Goal: Task Accomplishment & Management: Use online tool/utility

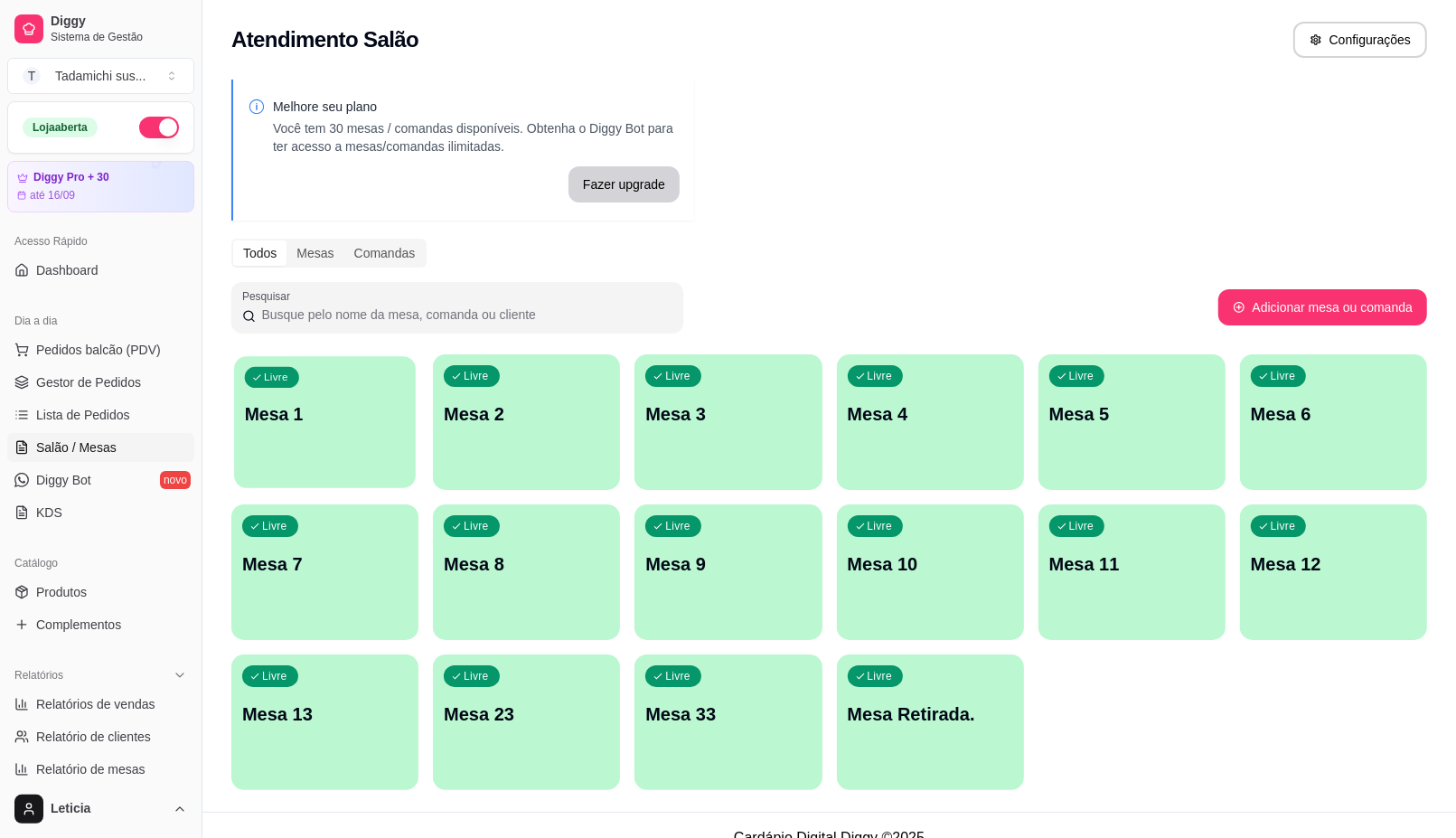
click at [267, 420] on p "Mesa 1" at bounding box center [325, 414] width 161 height 24
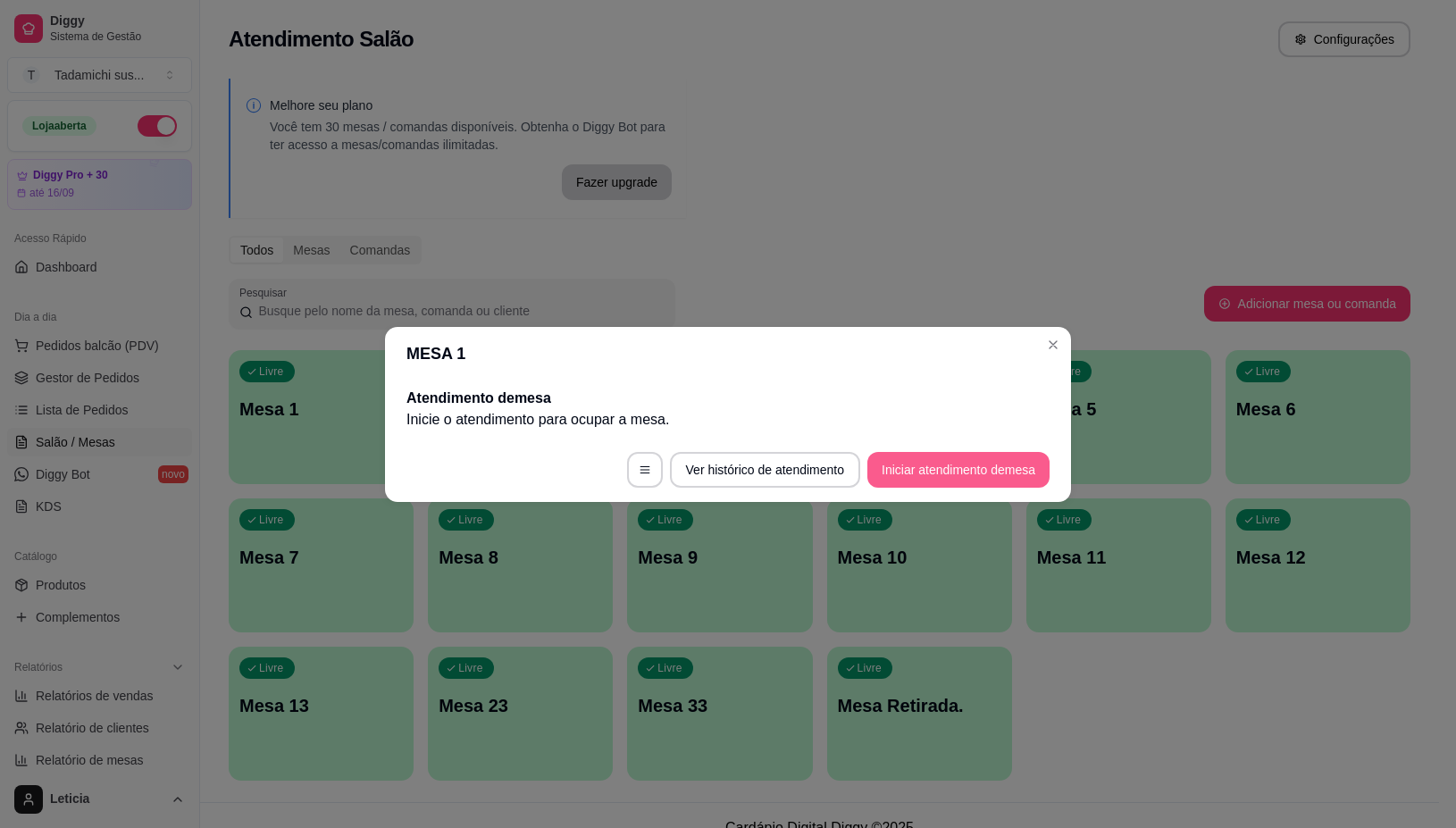
click at [922, 471] on button "Iniciar atendimento de mesa" at bounding box center [958, 470] width 182 height 35
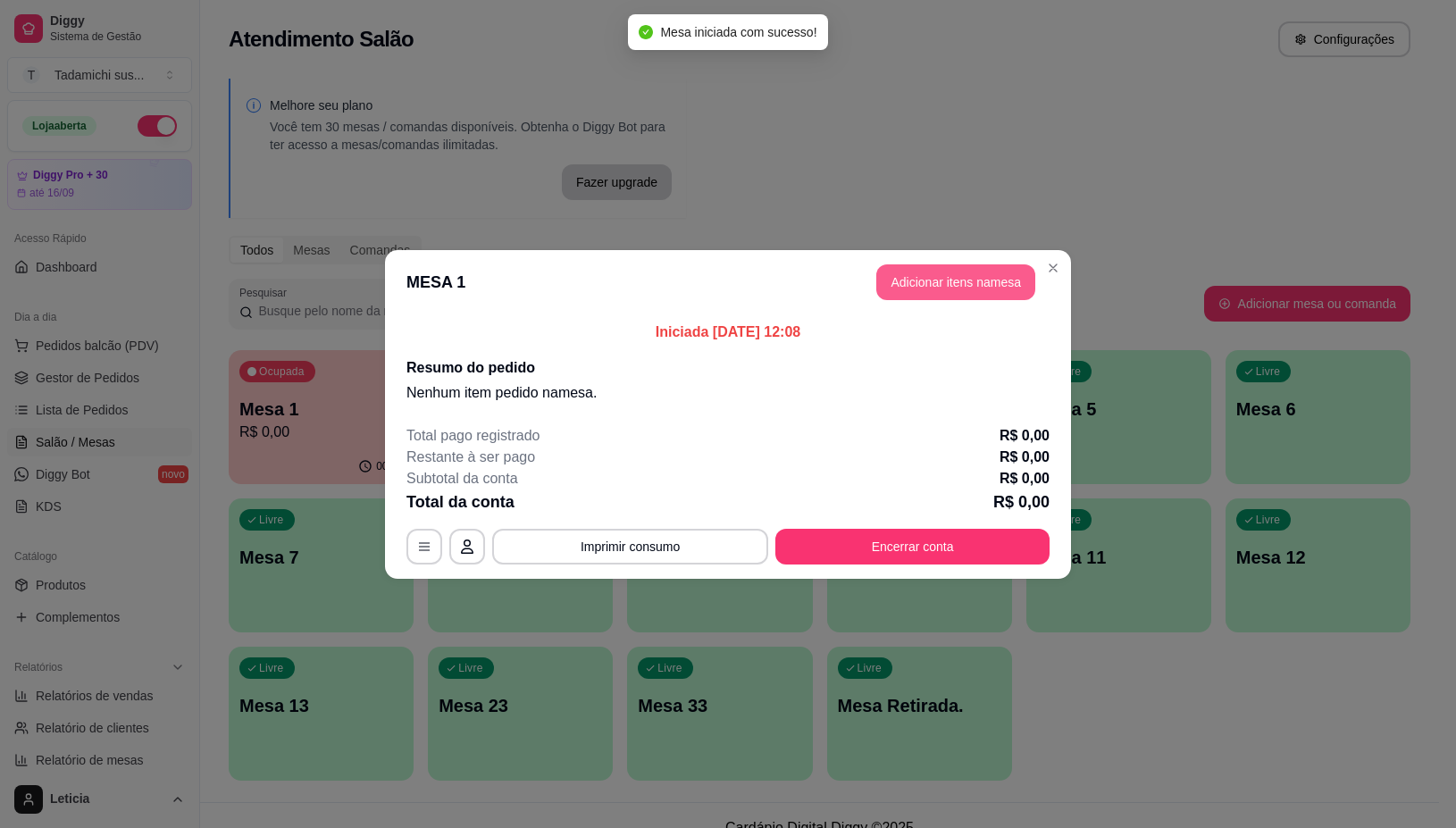
click at [943, 283] on button "Adicionar itens na mesa" at bounding box center [955, 282] width 159 height 35
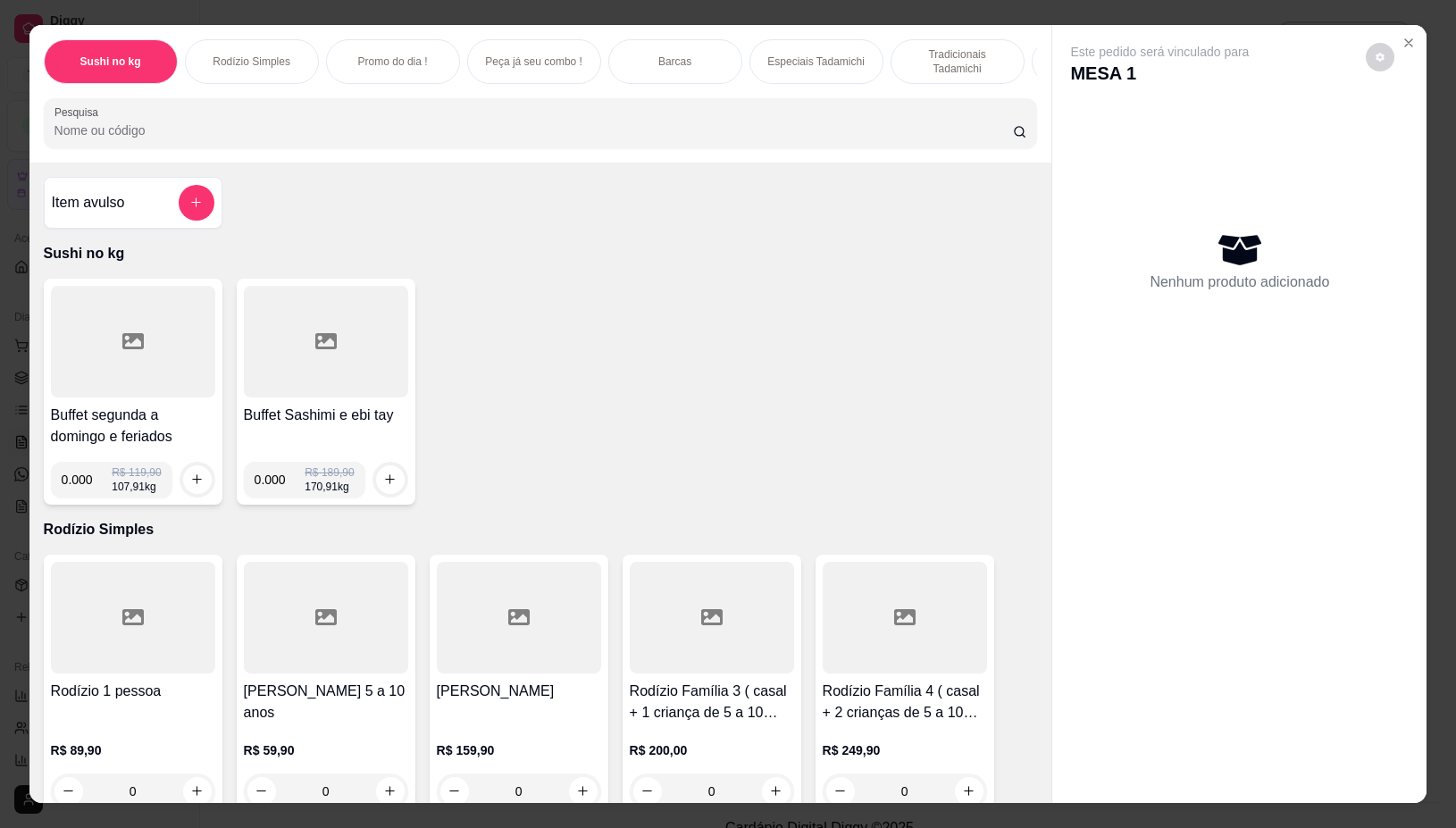
click at [148, 331] on div at bounding box center [133, 341] width 165 height 111
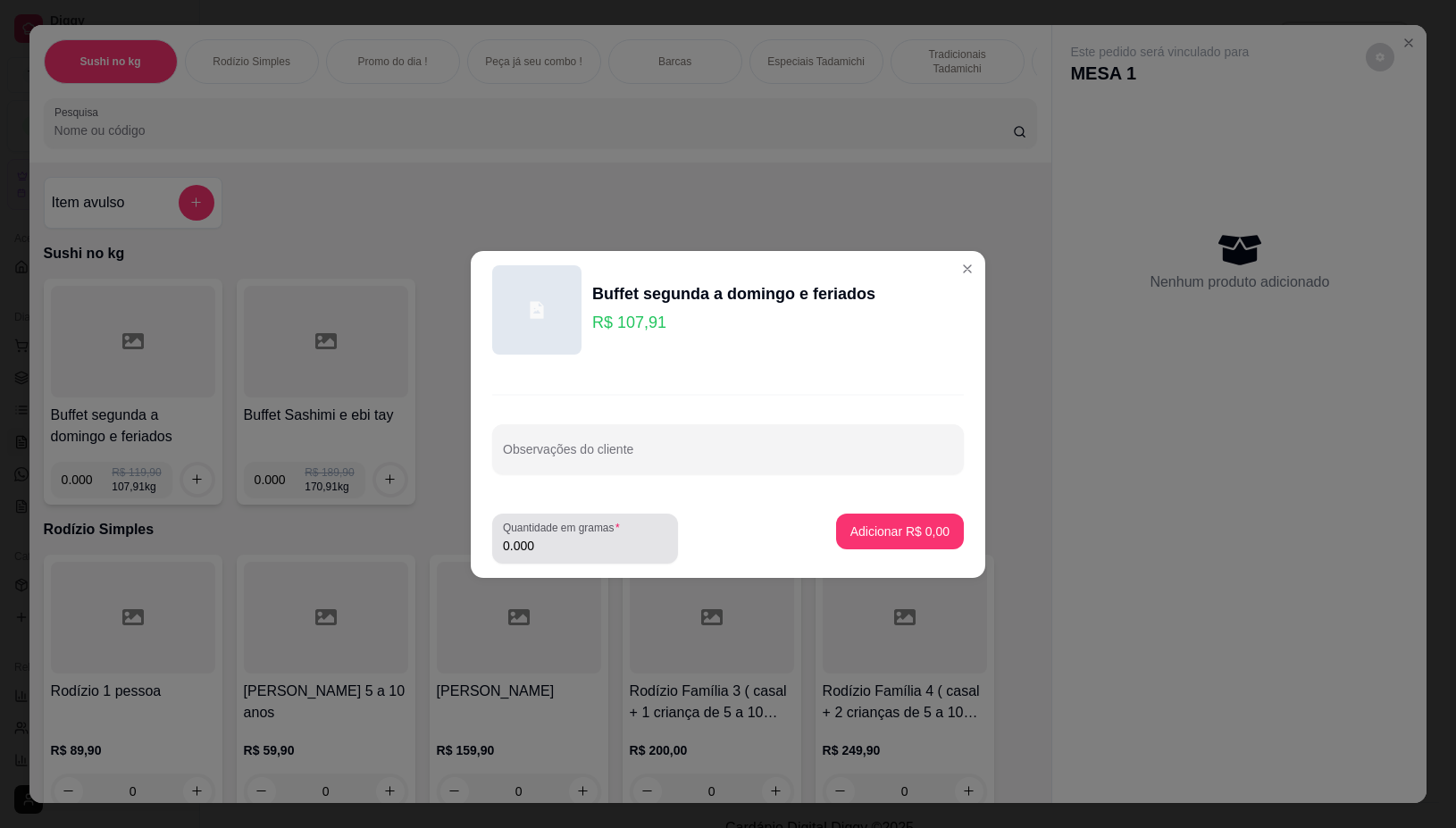
click at [560, 557] on div "Quantidade em gramas 0.000" at bounding box center [585, 538] width 186 height 50
type input "0.296"
click at [917, 527] on p "Adicionar R$ 31,94" at bounding box center [897, 531] width 106 height 18
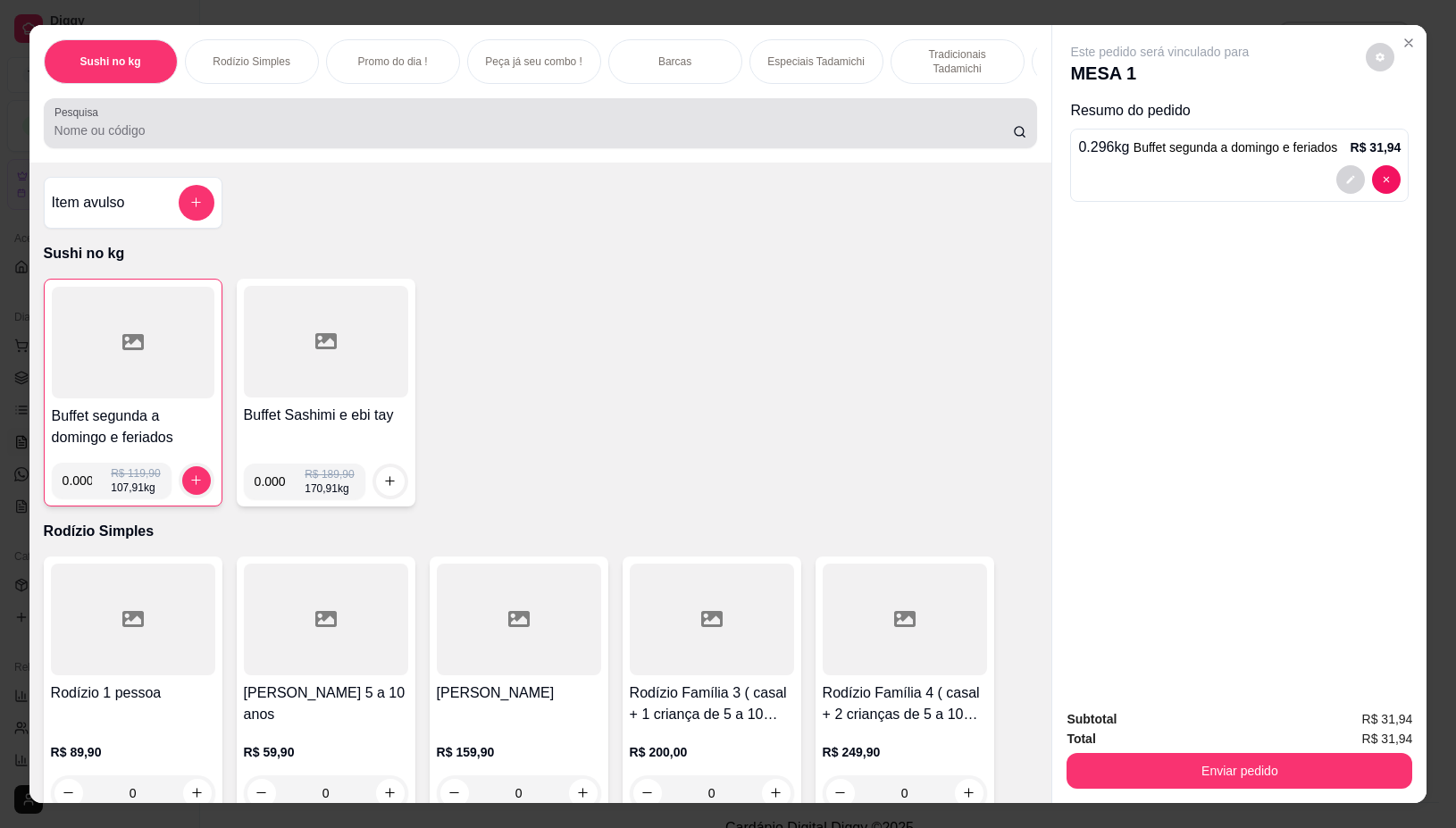
click at [485, 130] on input "Pesquisa" at bounding box center [533, 130] width 959 height 18
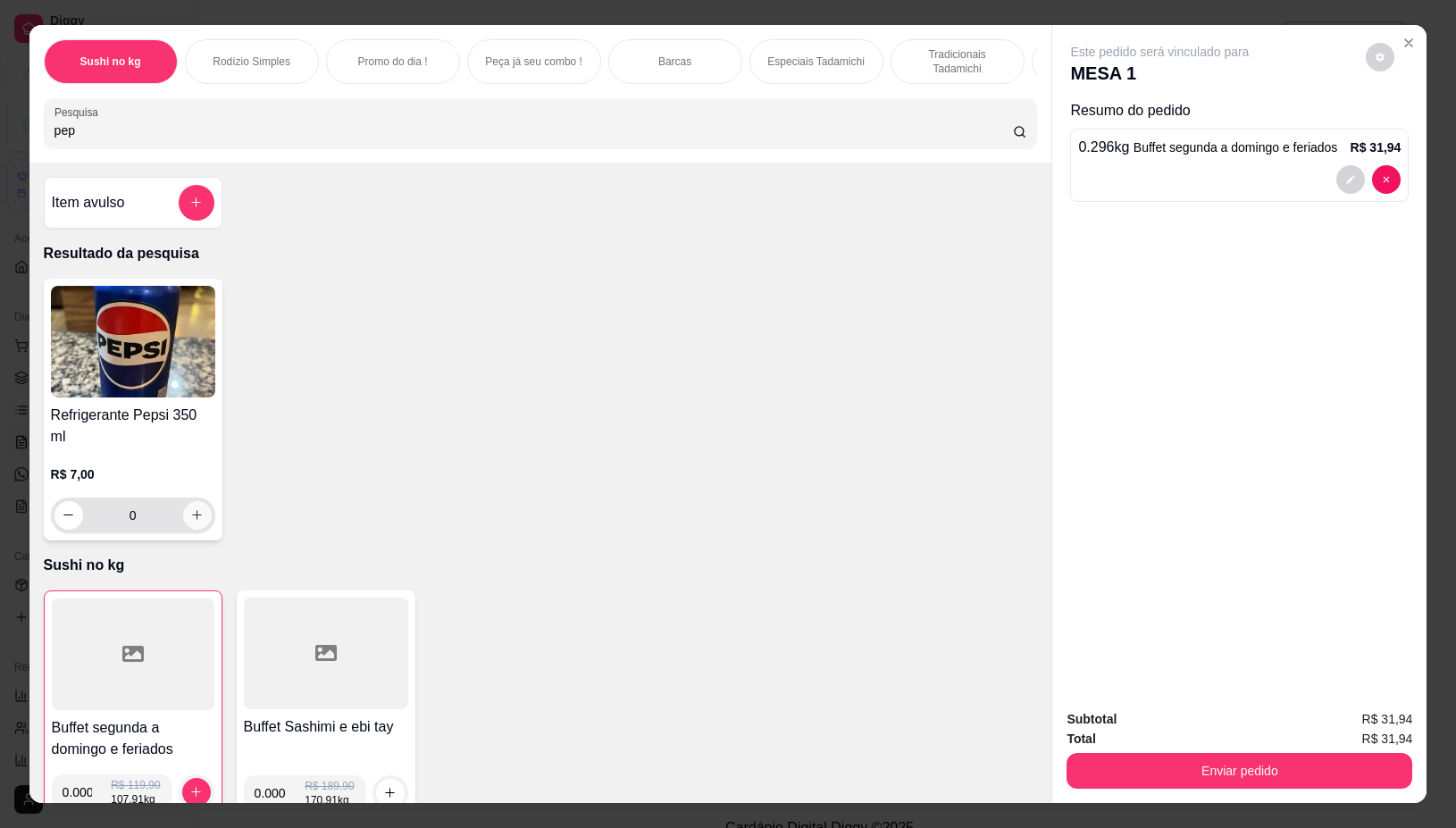
type input "pep"
click at [183, 501] on button "increase-product-quantity" at bounding box center [197, 515] width 28 height 28
type input "1"
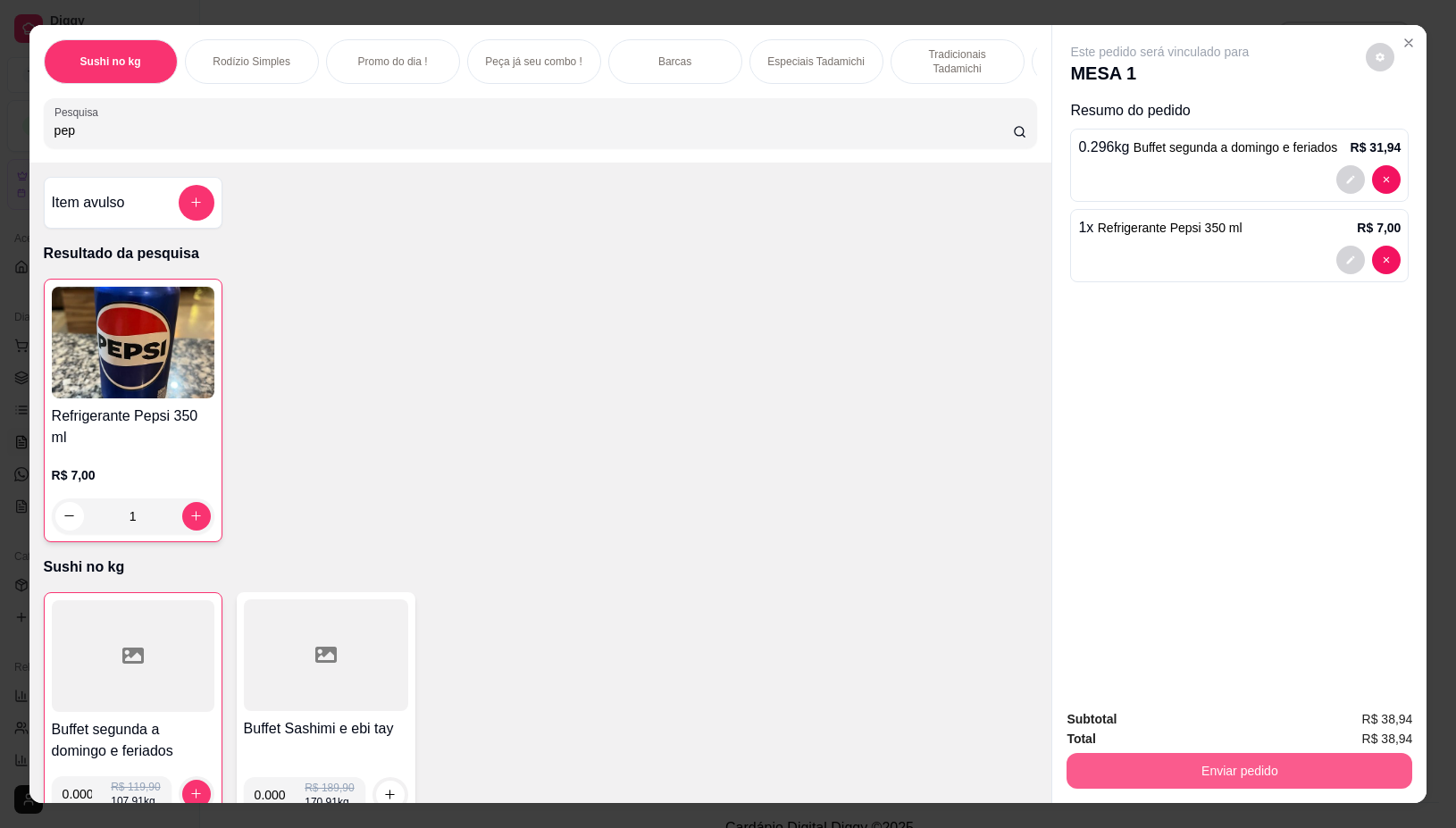
click at [1215, 758] on button "Enviar pedido" at bounding box center [1239, 771] width 346 height 35
click at [1146, 703] on button "Não registrar e enviar pedido" at bounding box center [1179, 719] width 186 height 34
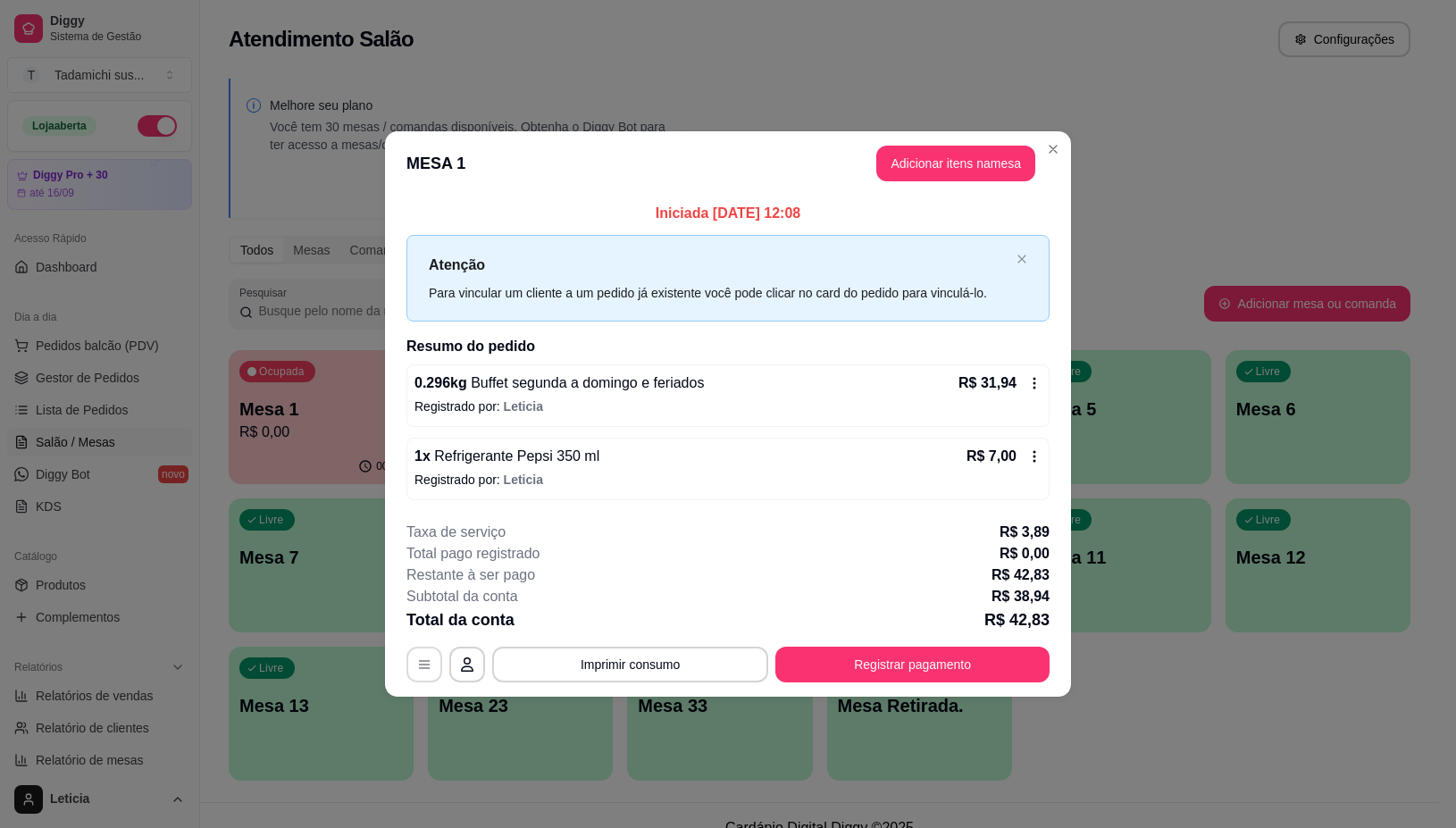
click at [417, 656] on button "button" at bounding box center [424, 664] width 35 height 35
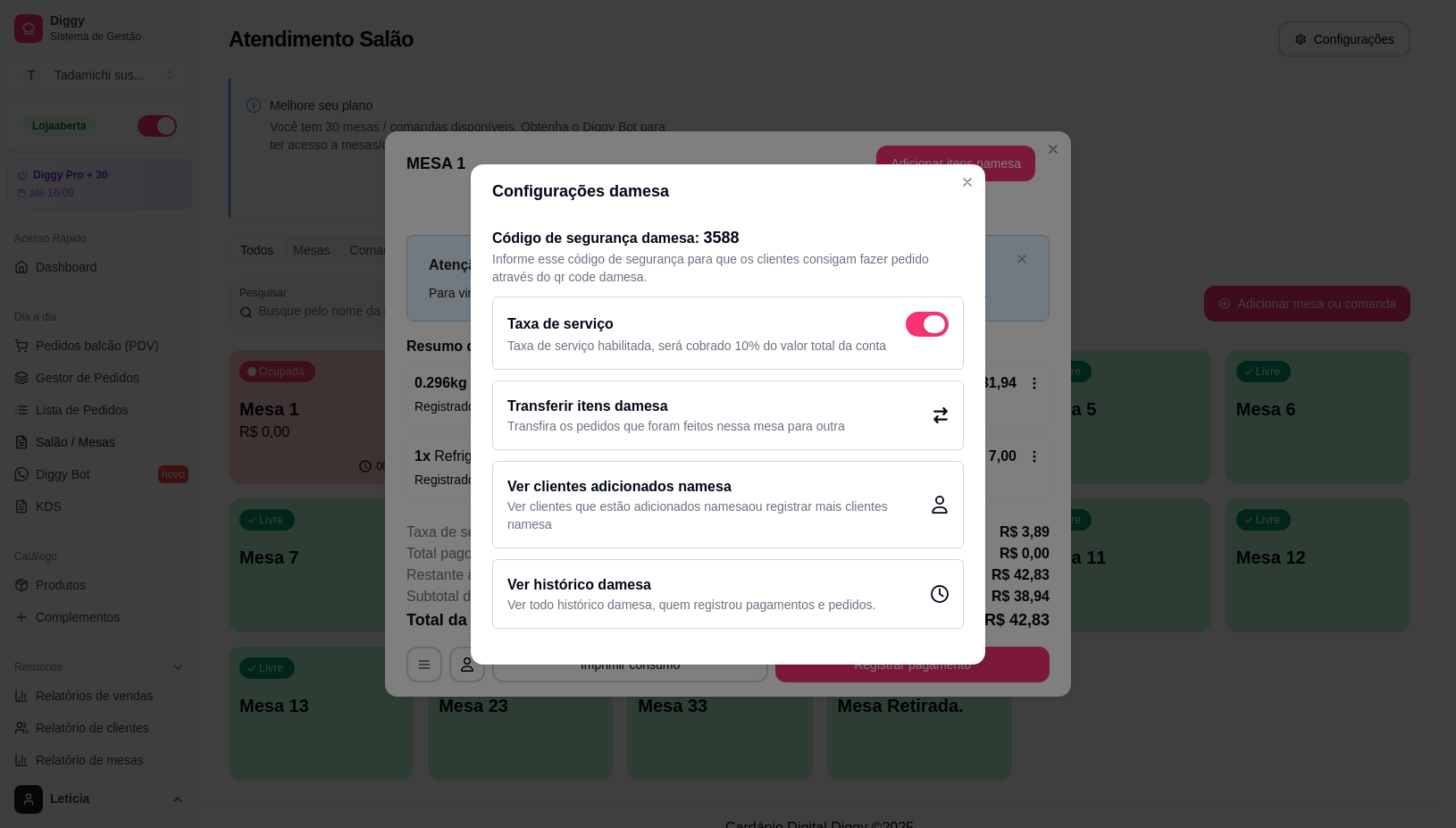
click at [923, 321] on span at bounding box center [928, 323] width 43 height 25
click at [917, 327] on input "checkbox" at bounding box center [911, 333] width 12 height 12
checkbox input "false"
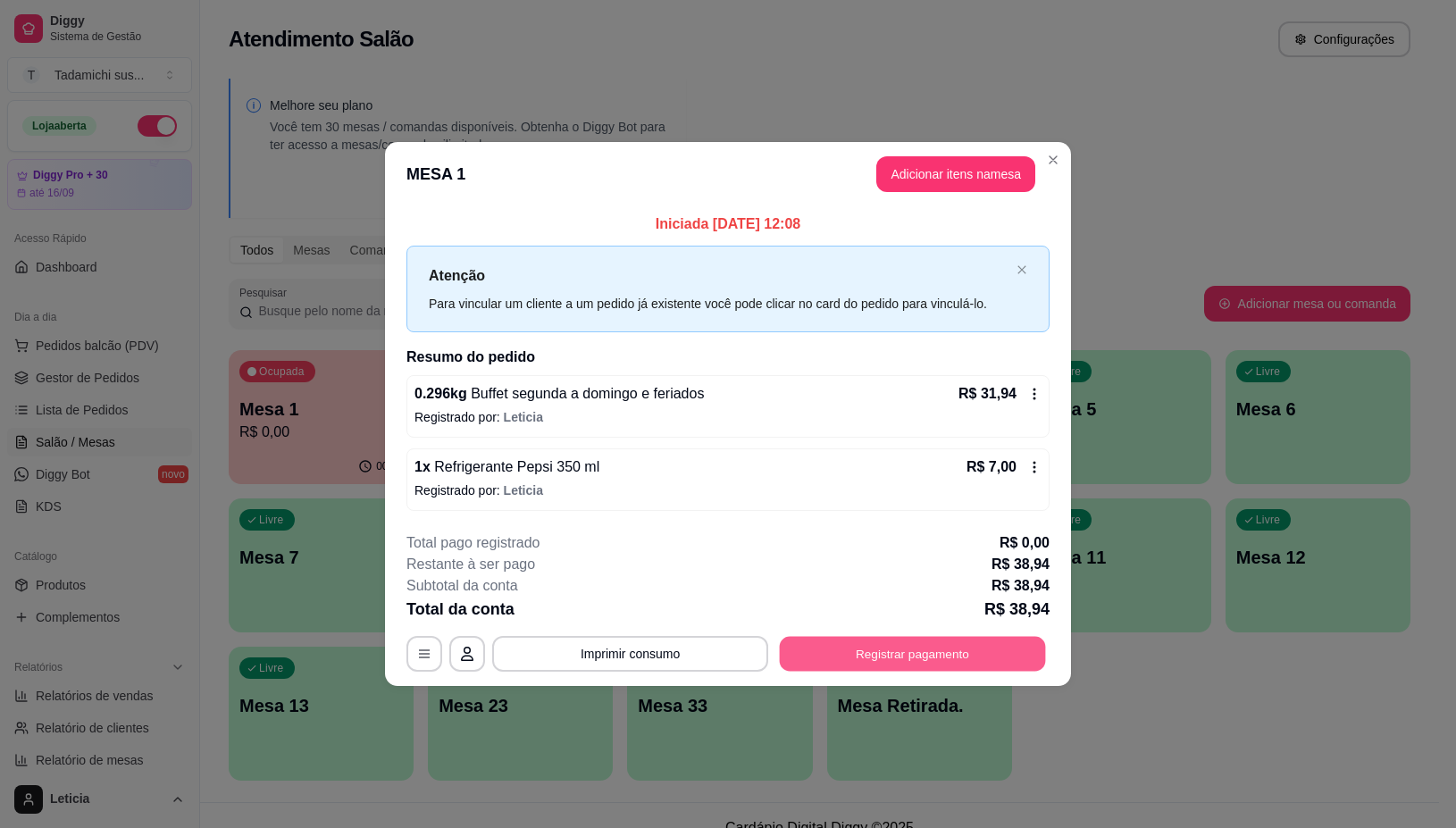
click at [919, 662] on button "Registrar pagamento" at bounding box center [913, 654] width 266 height 34
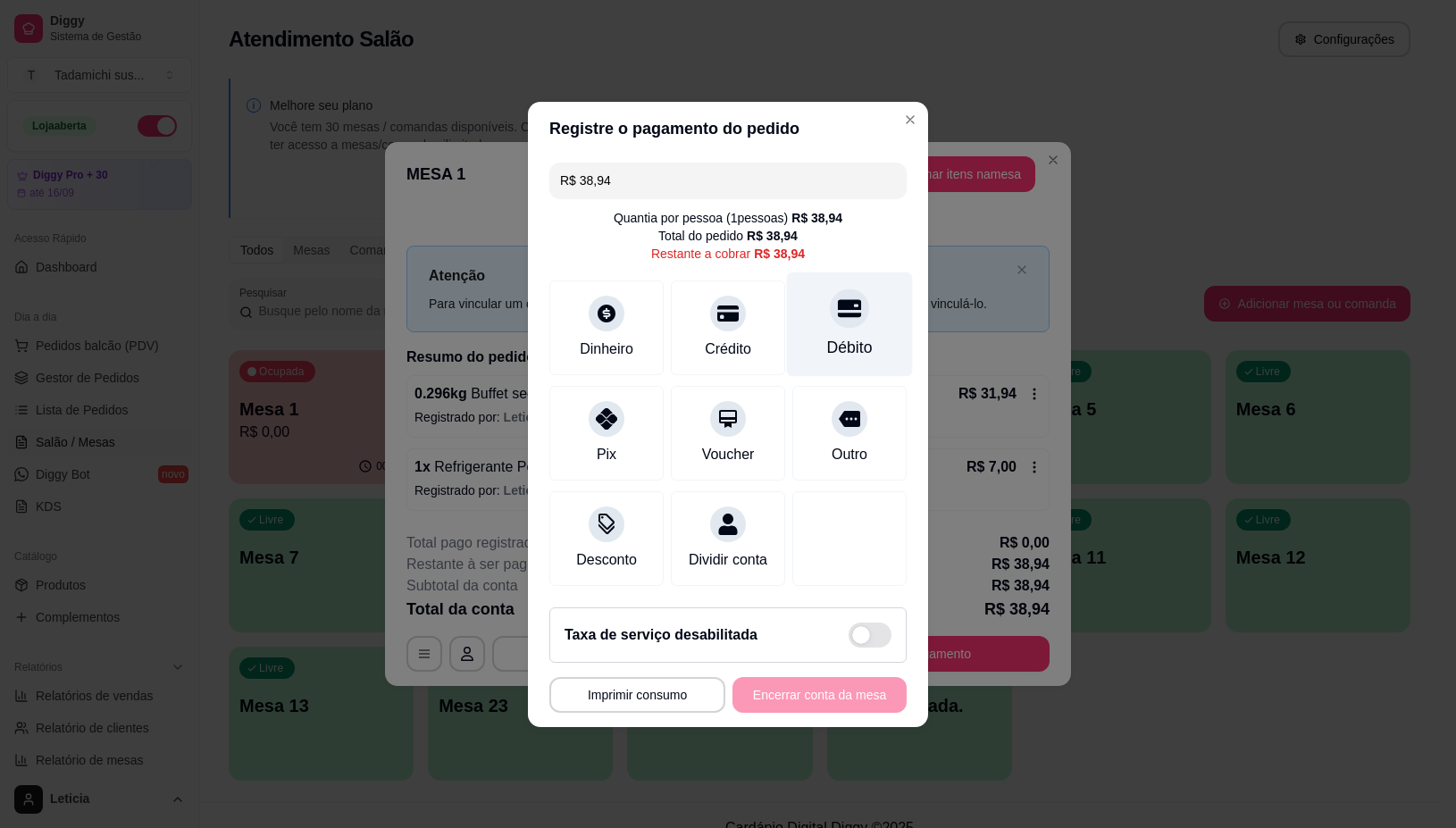
click at [840, 336] on div "Débito" at bounding box center [850, 348] width 45 height 24
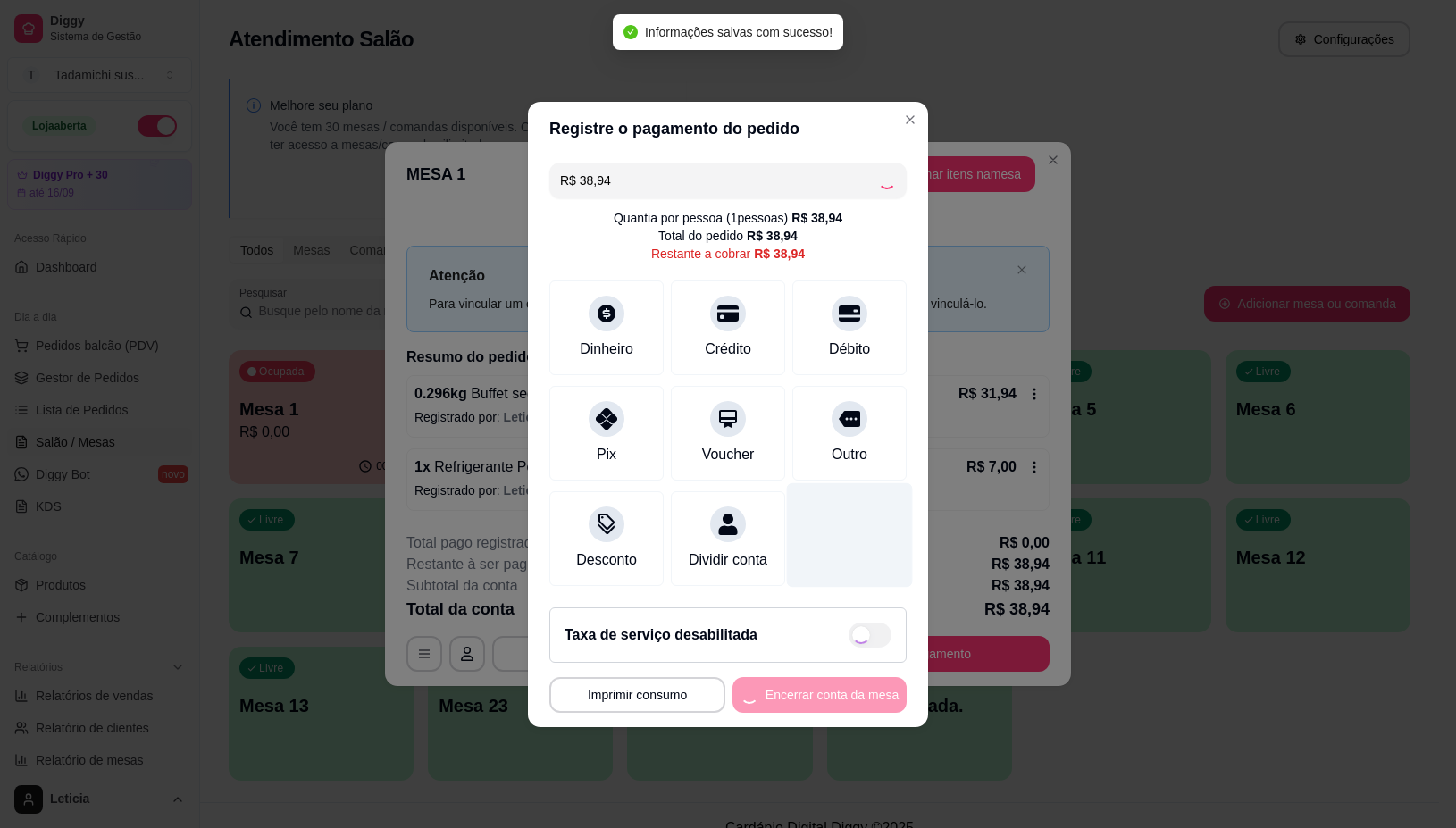
type input "R$ 0,00"
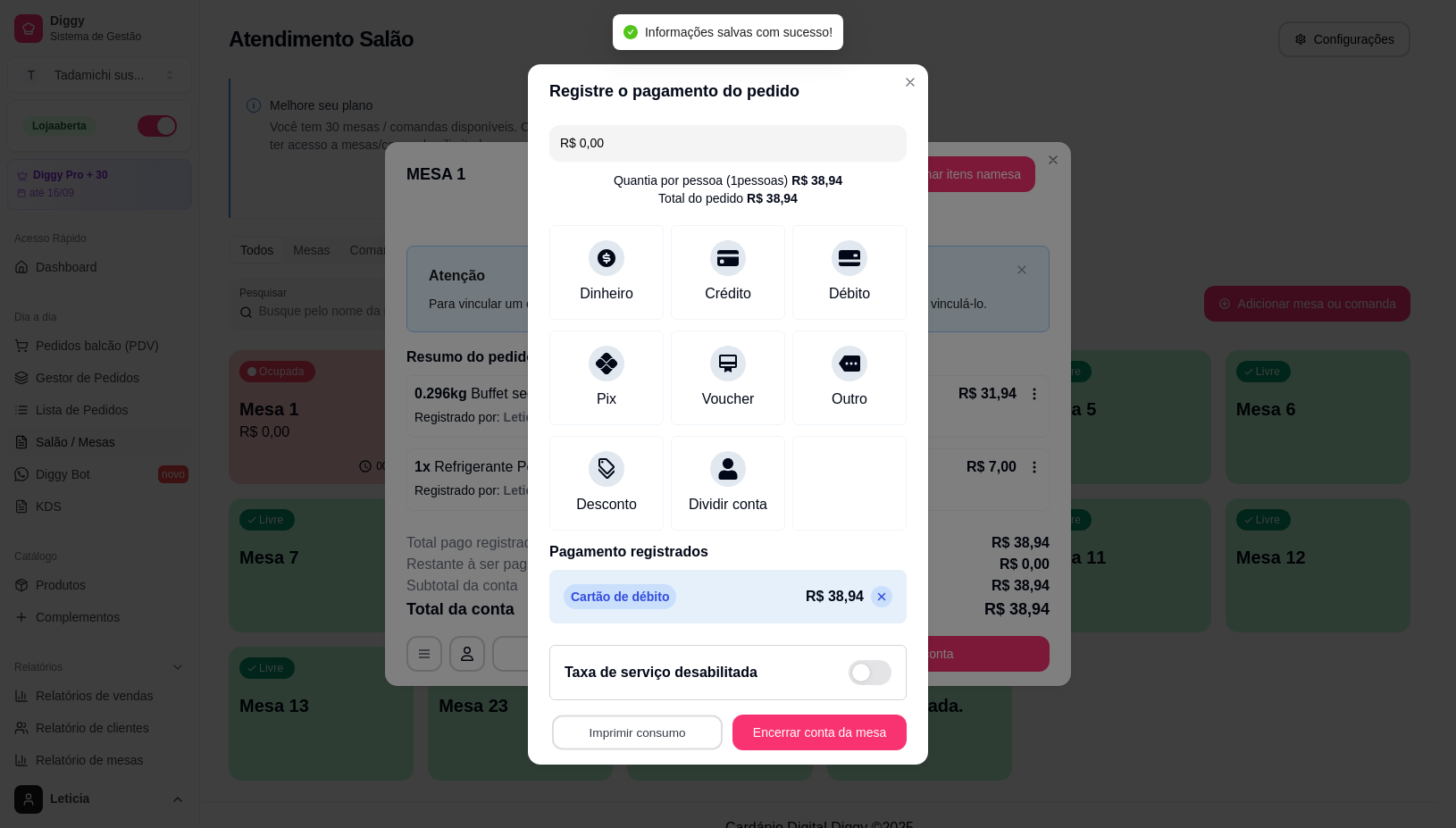
click at [635, 747] on button "Imprimir consumo" at bounding box center [637, 731] width 171 height 34
click at [642, 656] on button "IMPRESSORA" at bounding box center [630, 666] width 138 height 29
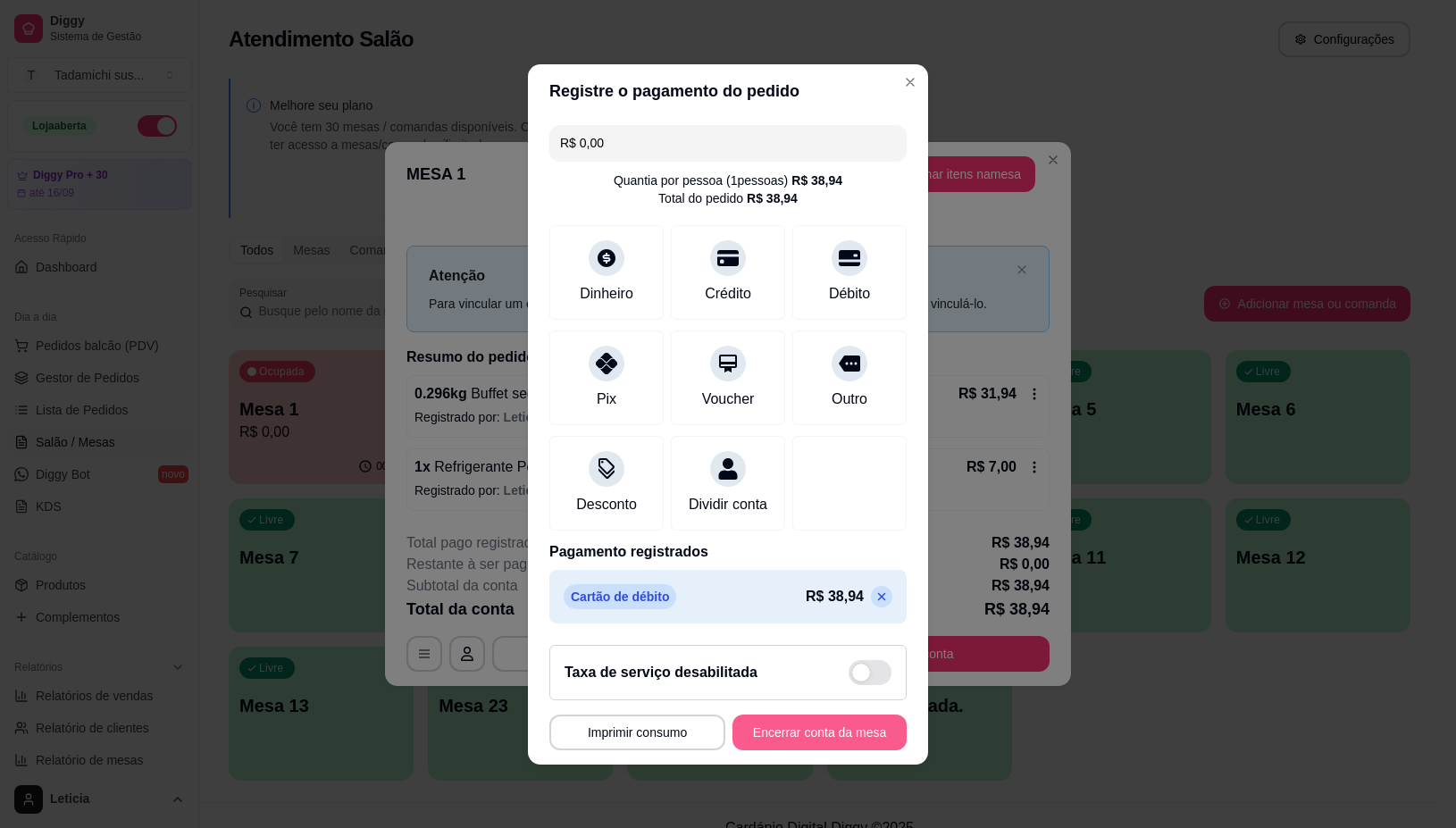
click at [805, 741] on button "Encerrar conta da mesa" at bounding box center [819, 732] width 174 height 35
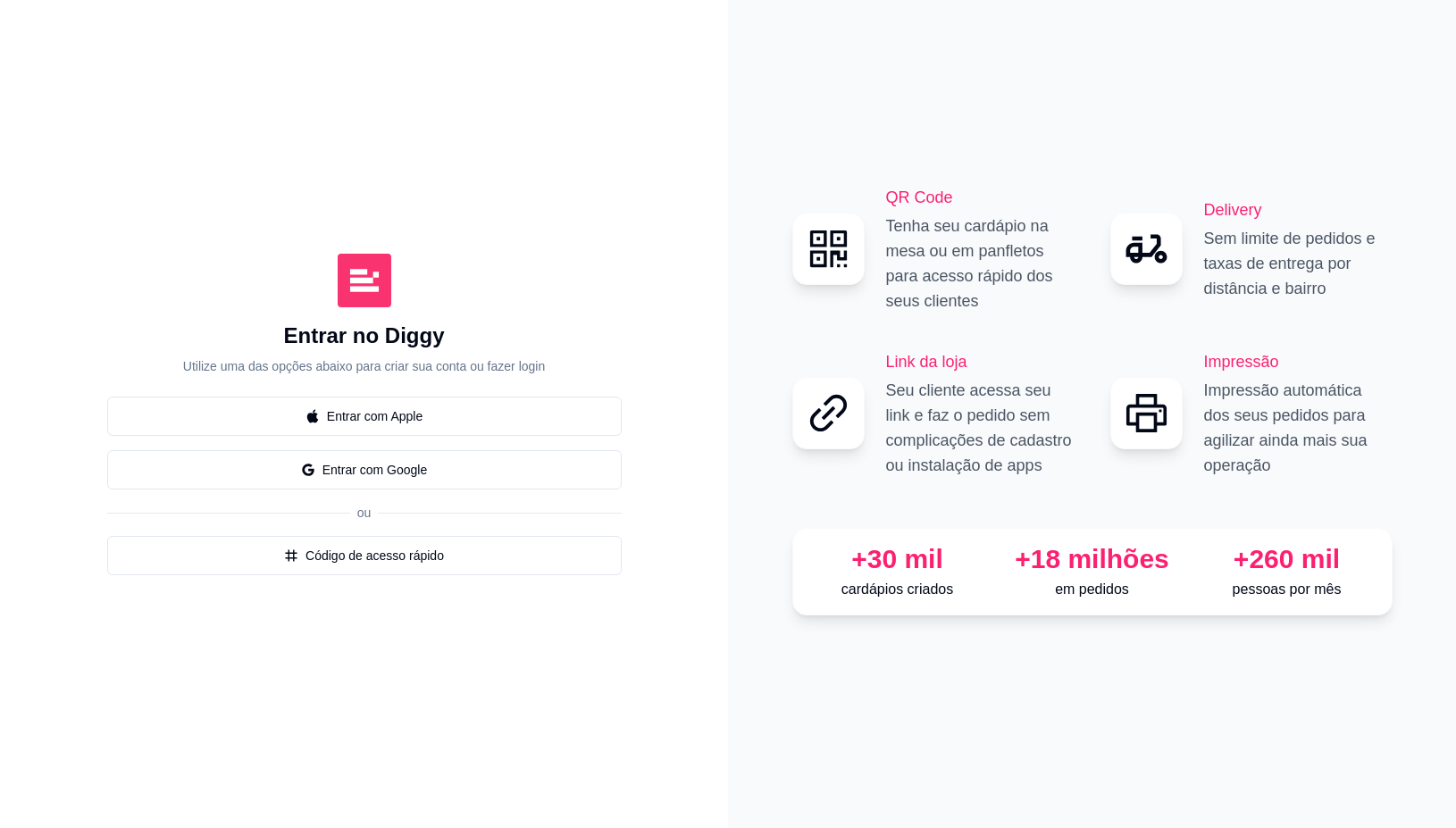
click at [831, 792] on div "QR Code Tenha seu cardápio na mesa ou em panfletos para acesso rápido dos seus …" at bounding box center [1092, 414] width 728 height 828
click at [748, 680] on div "QR Code Tenha seu cardápio na mesa ou em panfletos para acesso rápido dos seus …" at bounding box center [1092, 414] width 728 height 828
click at [943, 728] on div "QR Code Tenha seu cardápio na mesa ou em panfletos para acesso rápido dos seus …" at bounding box center [1092, 414] width 728 height 828
click at [438, 475] on button "Entrar com Google" at bounding box center [365, 470] width 515 height 39
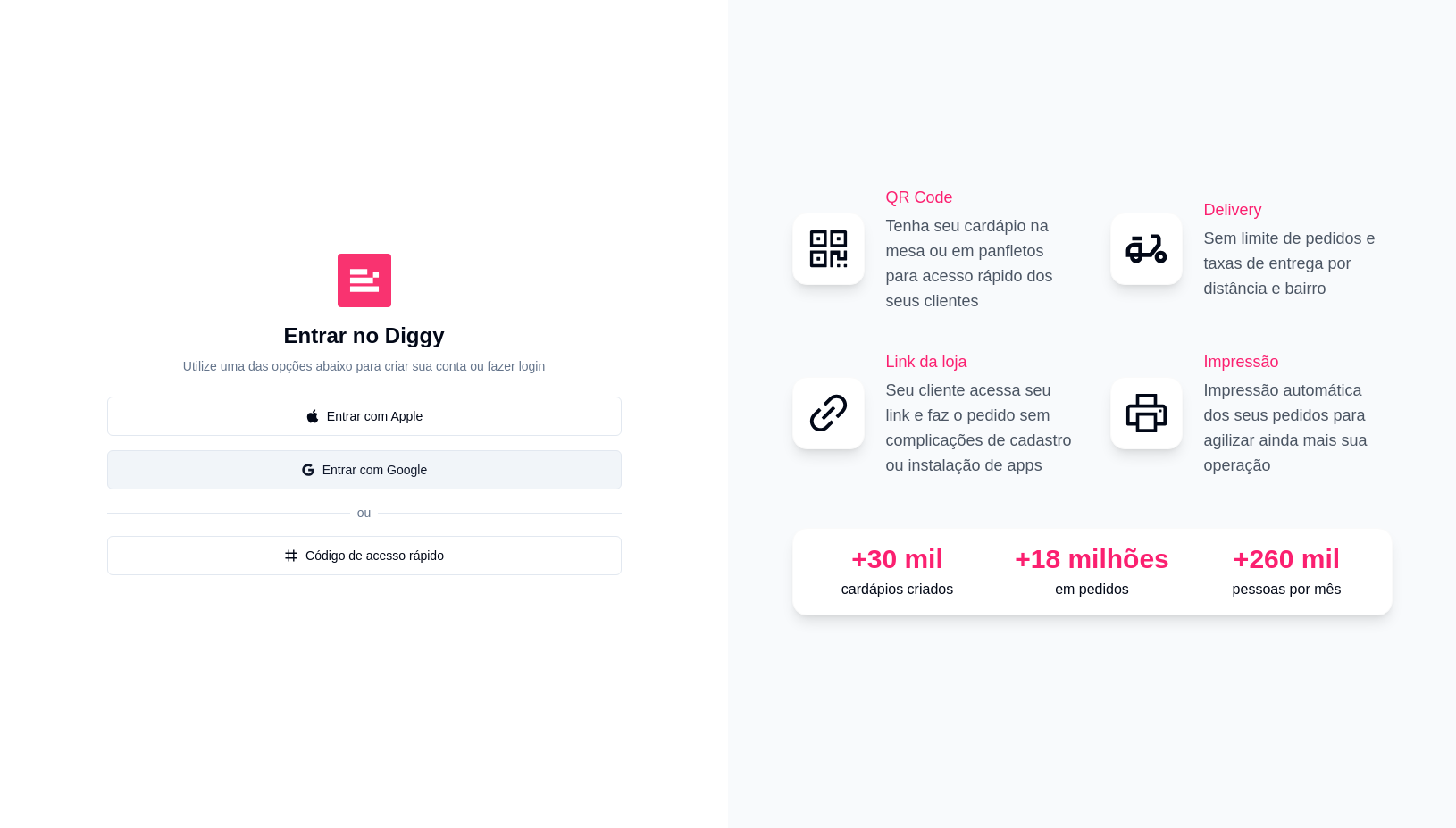
click at [536, 471] on button "Entrar com Google" at bounding box center [365, 470] width 515 height 39
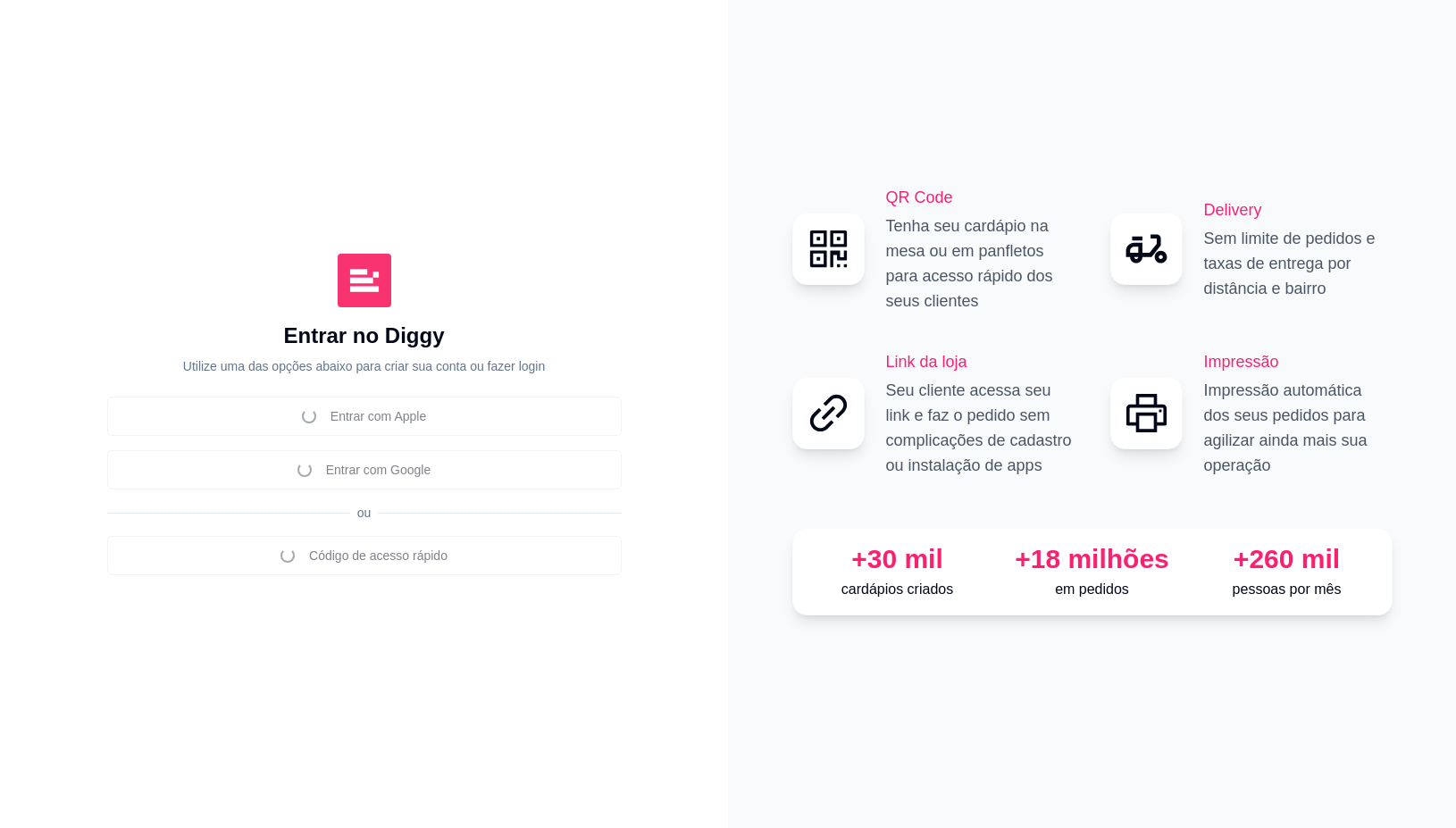
click at [300, 599] on div "Entrar no Diggy Utilize uma das opções abaixo para criar sua conta ou fazer log…" at bounding box center [364, 414] width 657 height 757
click at [559, 541] on div "Entrar com Apple Entrar com Google ou Código de acesso rápido" at bounding box center [365, 485] width 515 height 178
click at [560, 654] on div "Entrar no Diggy Utilize uma das opções abaixo para criar sua conta ou fazer log…" at bounding box center [364, 414] width 657 height 757
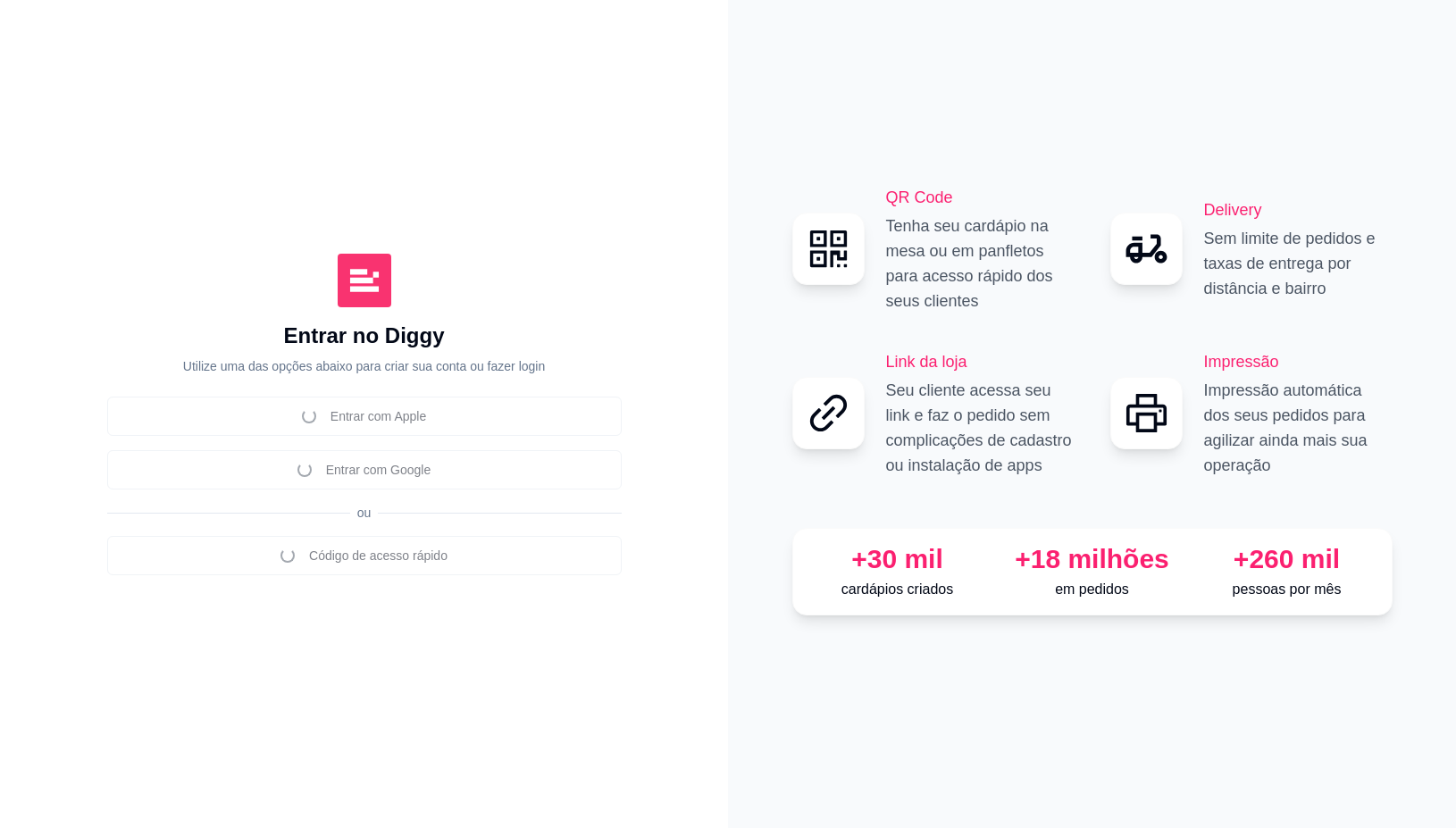
click at [492, 549] on div "Entrar com Apple Entrar com Google ou Código de acesso rápido" at bounding box center [365, 485] width 515 height 178
